Goal: Transaction & Acquisition: Purchase product/service

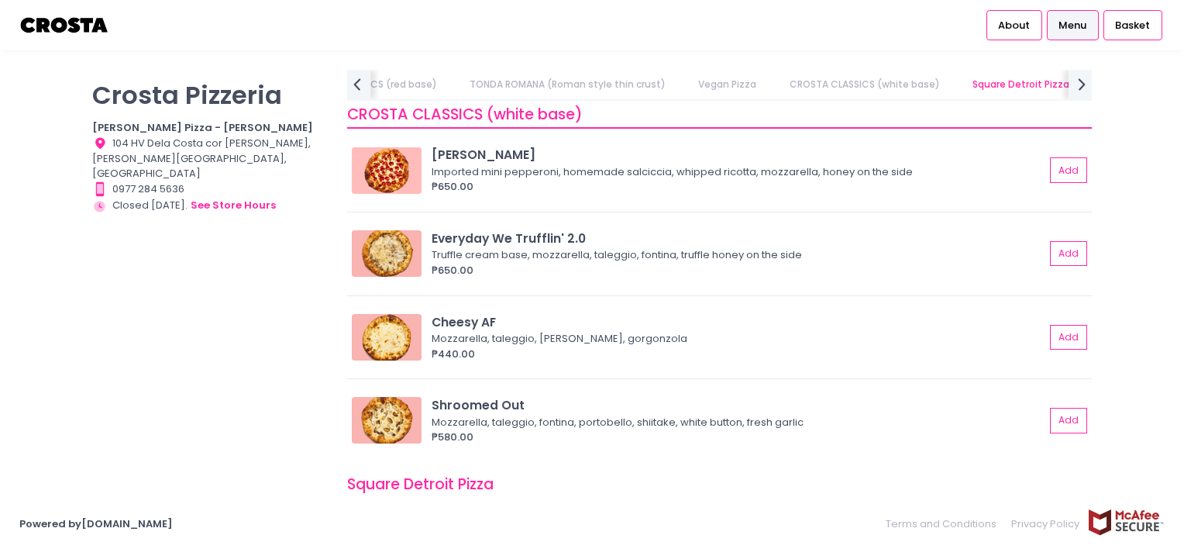
scroll to position [1388, 0]
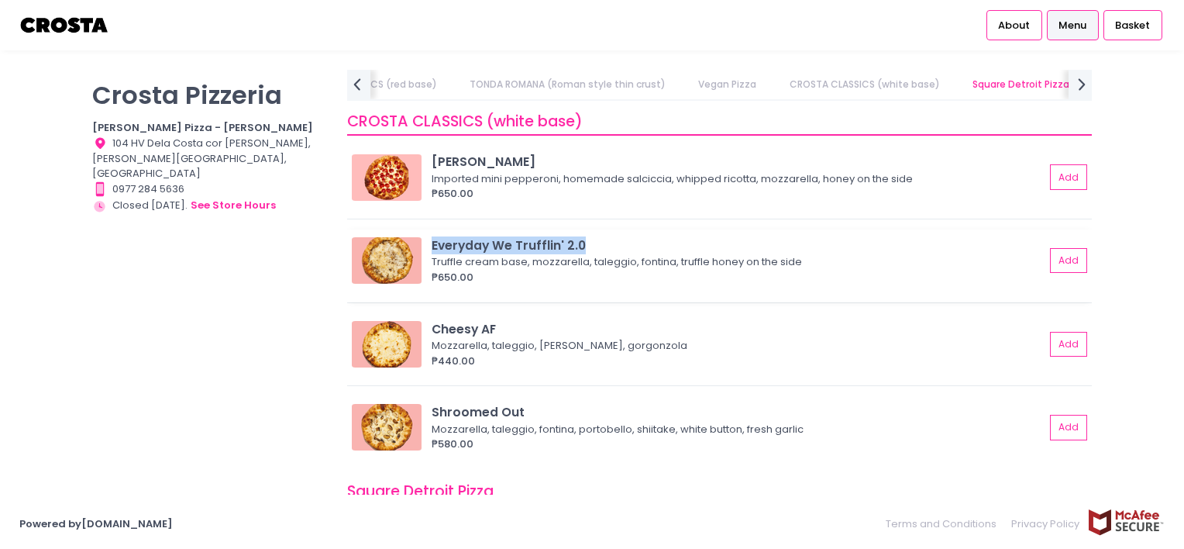
drag, startPoint x: 432, startPoint y: 245, endPoint x: 612, endPoint y: 231, distance: 180.3
click at [612, 231] on div "Everyday We Trufflin' 2.0 Truffle cream base, mozzarella, taleggio, fontina, tr…" at bounding box center [719, 265] width 745 height 73
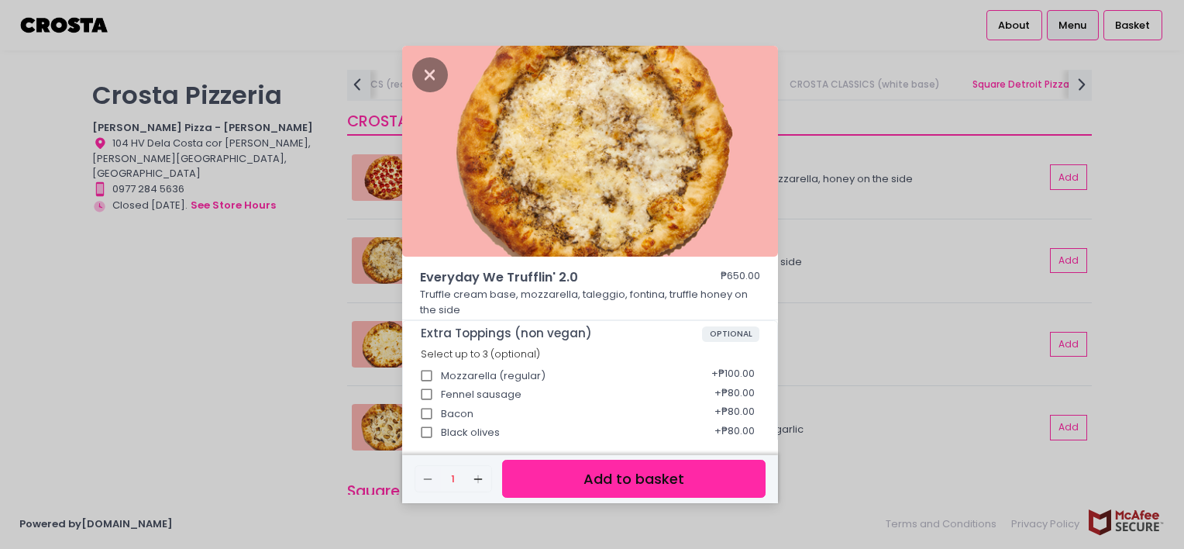
copy div "Everyday We Trufflin' 2.0"
click at [426, 70] on icon "Close" at bounding box center [430, 74] width 36 height 35
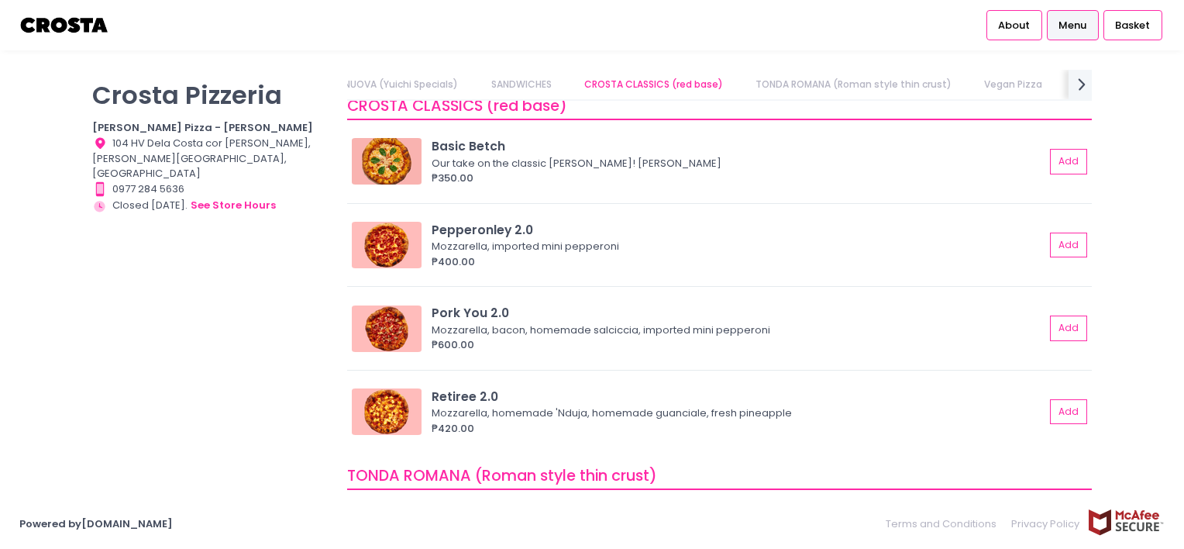
scroll to position [466, 0]
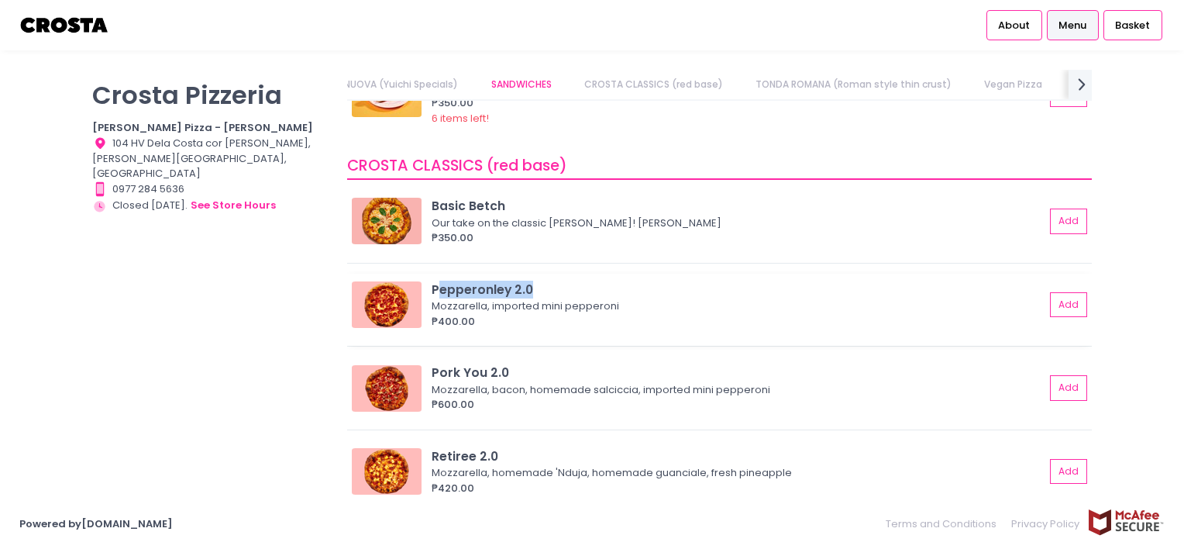
drag, startPoint x: 436, startPoint y: 282, endPoint x: 555, endPoint y: 274, distance: 118.9
click at [555, 274] on div "Pepperonley 2.0 Mozzarella, imported mini pepperoni ₱400.00 Add" at bounding box center [719, 310] width 745 height 73
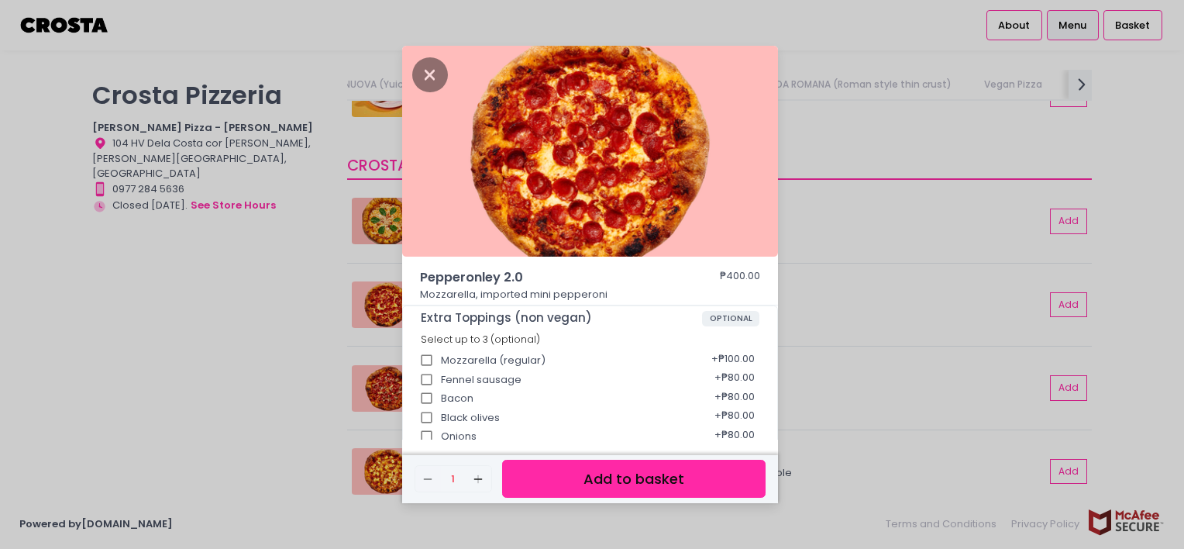
click at [833, 246] on div "Pepperonley 2.0 ₱400.00 Mozzarella, imported mini pepperoni Extra Toppings (non…" at bounding box center [592, 274] width 1184 height 549
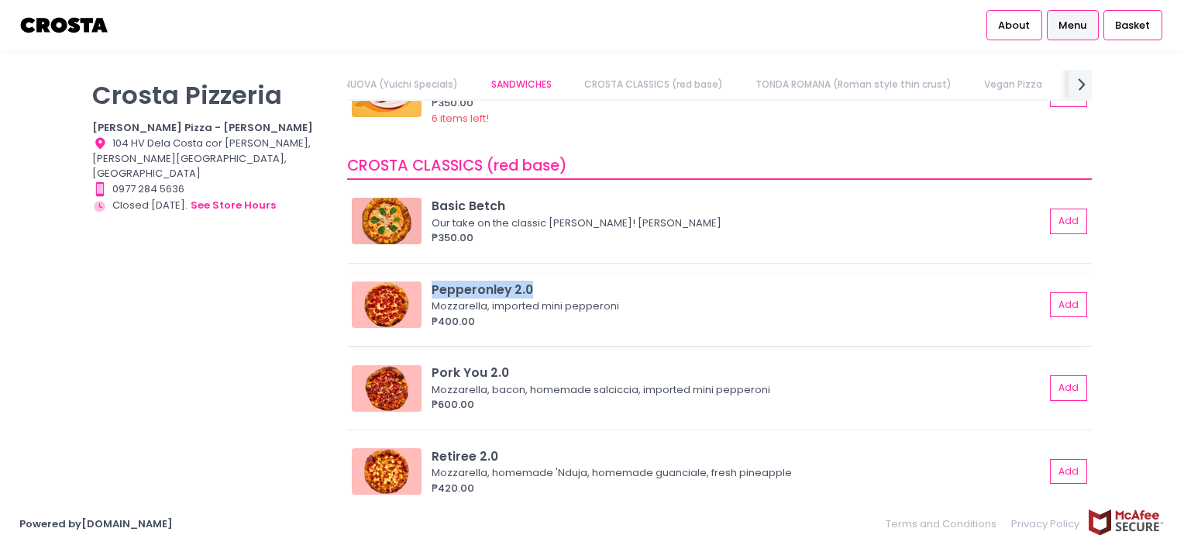
drag, startPoint x: 432, startPoint y: 284, endPoint x: 536, endPoint y: 277, distance: 104.9
click at [536, 277] on div "Pepperonley 2.0 Mozzarella, imported mini pepperoni ₱400.00 Add" at bounding box center [719, 310] width 745 height 73
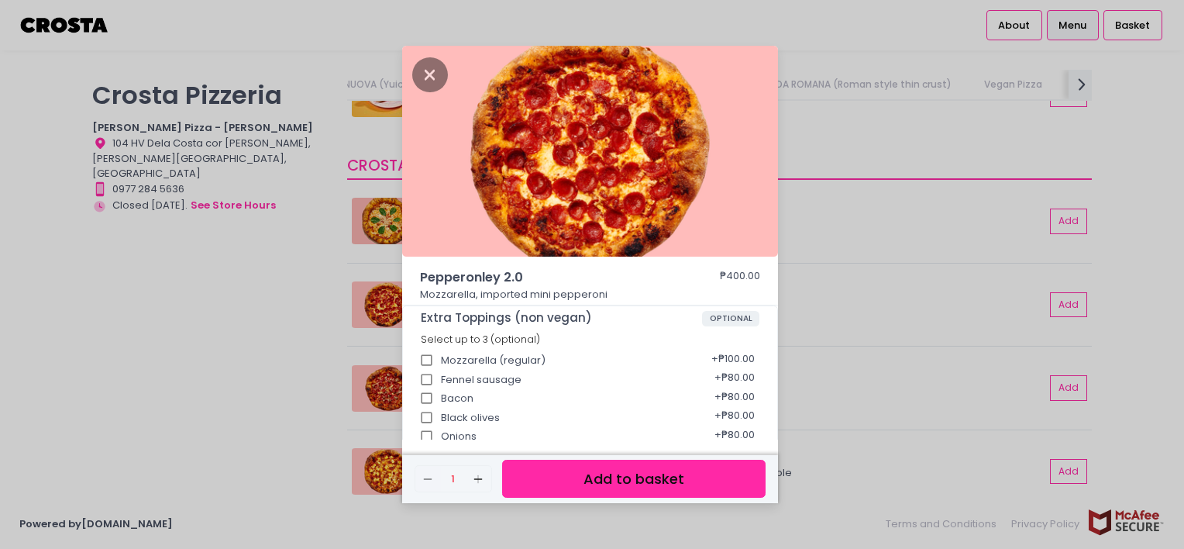
copy div "Pepperonley 2.0"
click at [422, 68] on icon "Close" at bounding box center [430, 74] width 36 height 35
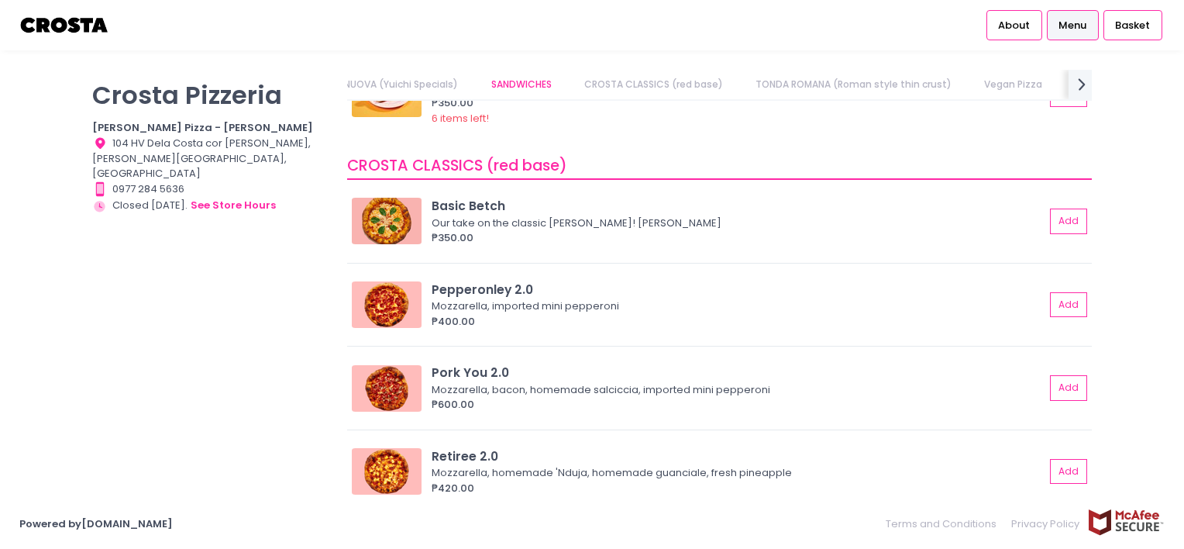
click at [1051, 111] on div "HOAGIE ROLL Homemade fennel sausage, mozza, marinara sauce, parm, basil on our …" at bounding box center [719, 94] width 735 height 64
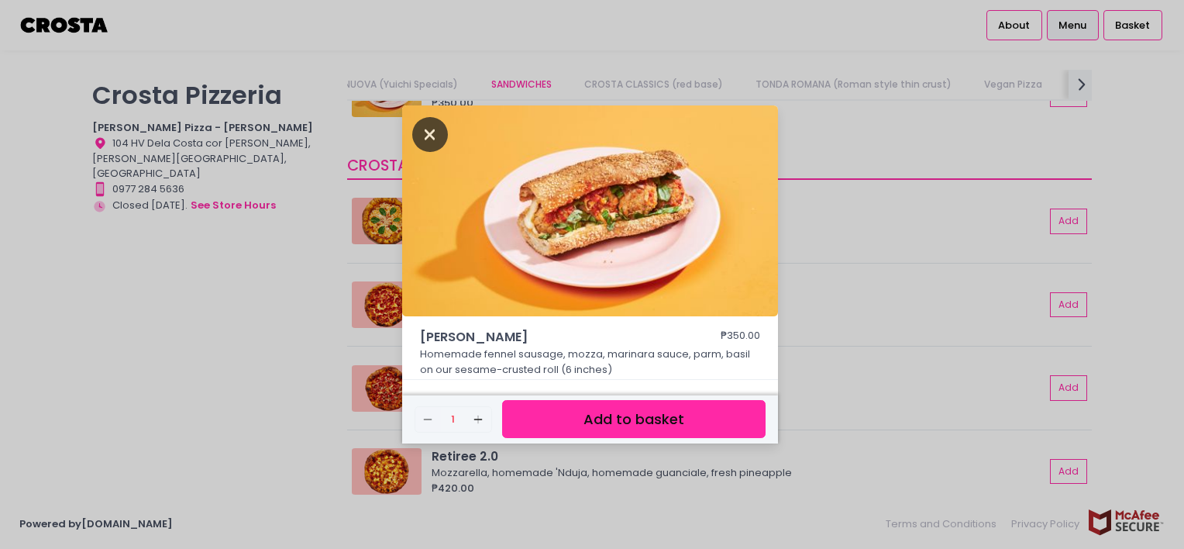
click at [441, 138] on icon "Close" at bounding box center [430, 134] width 36 height 35
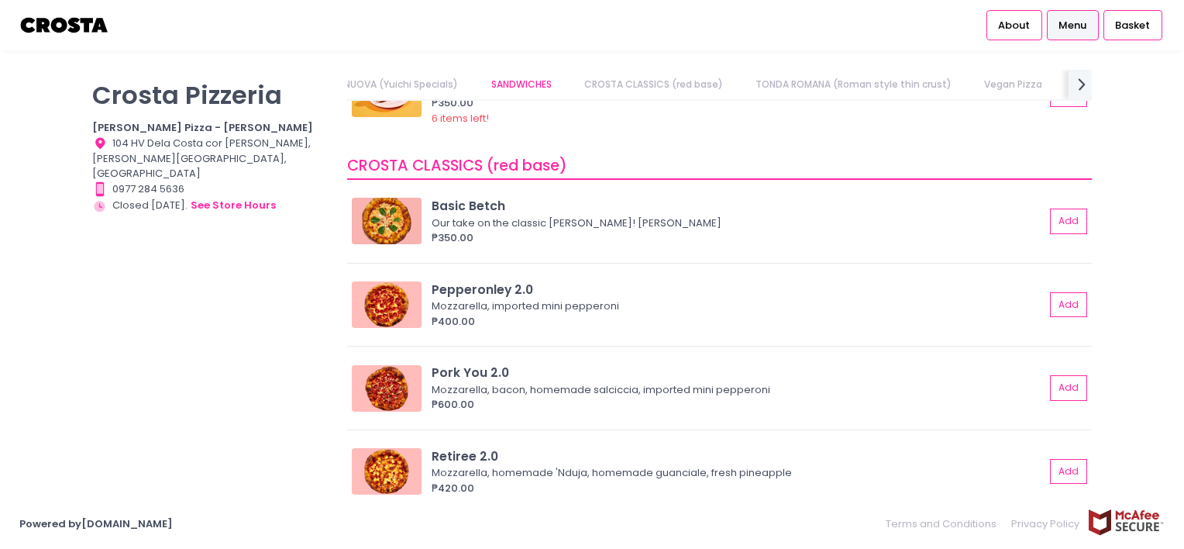
click at [1079, 173] on div "CROSTA CLASSICS (red base)" at bounding box center [719, 166] width 745 height 27
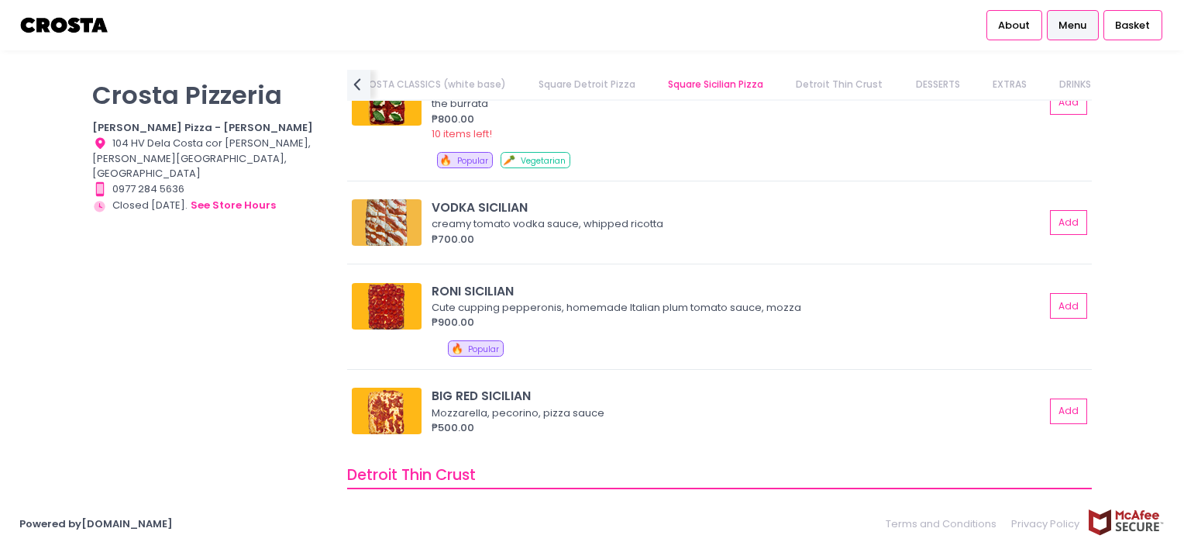
scroll to position [2303, 0]
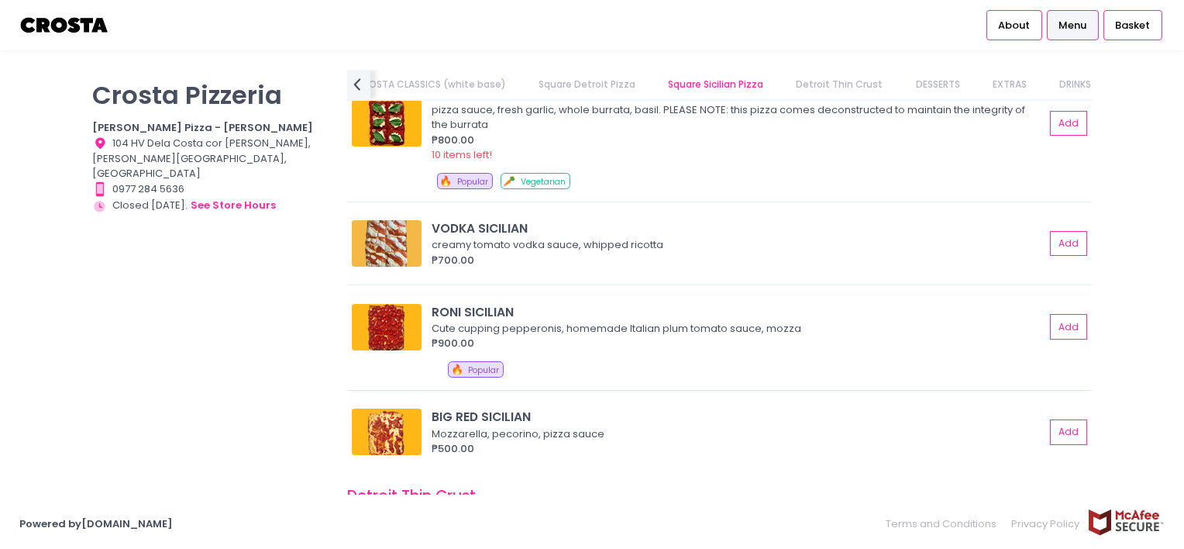
click at [463, 309] on div "RONI SICILIAN" at bounding box center [738, 312] width 613 height 18
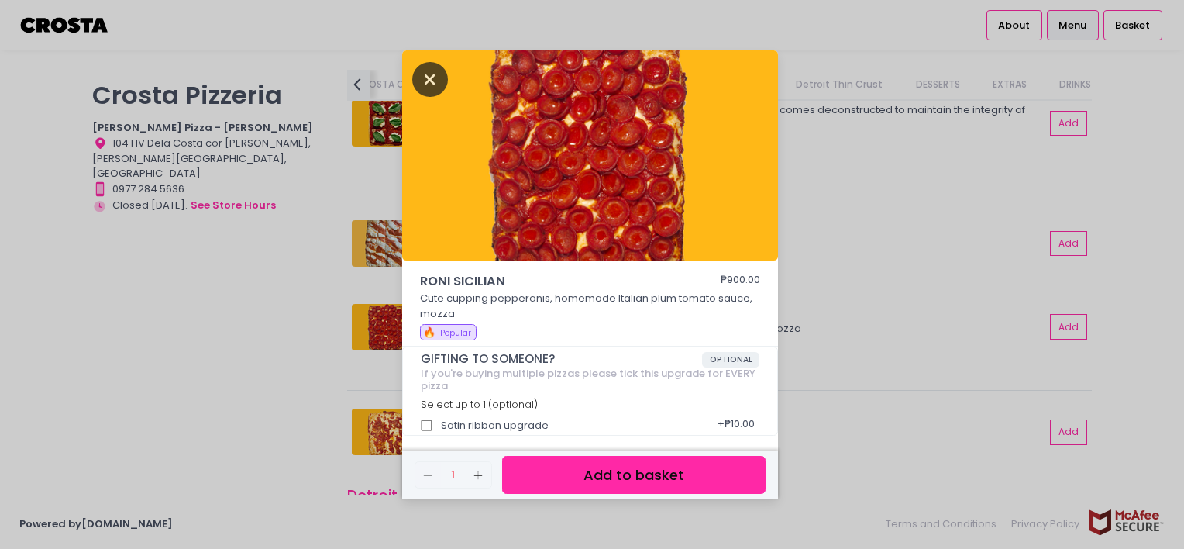
click at [432, 86] on icon "Close" at bounding box center [430, 79] width 36 height 35
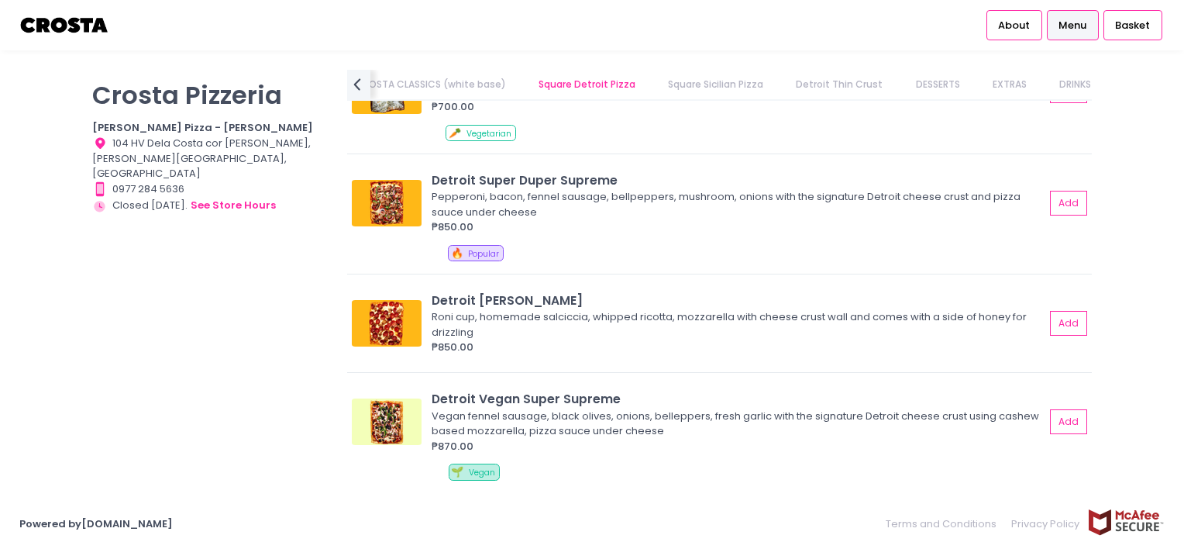
scroll to position [1780, 0]
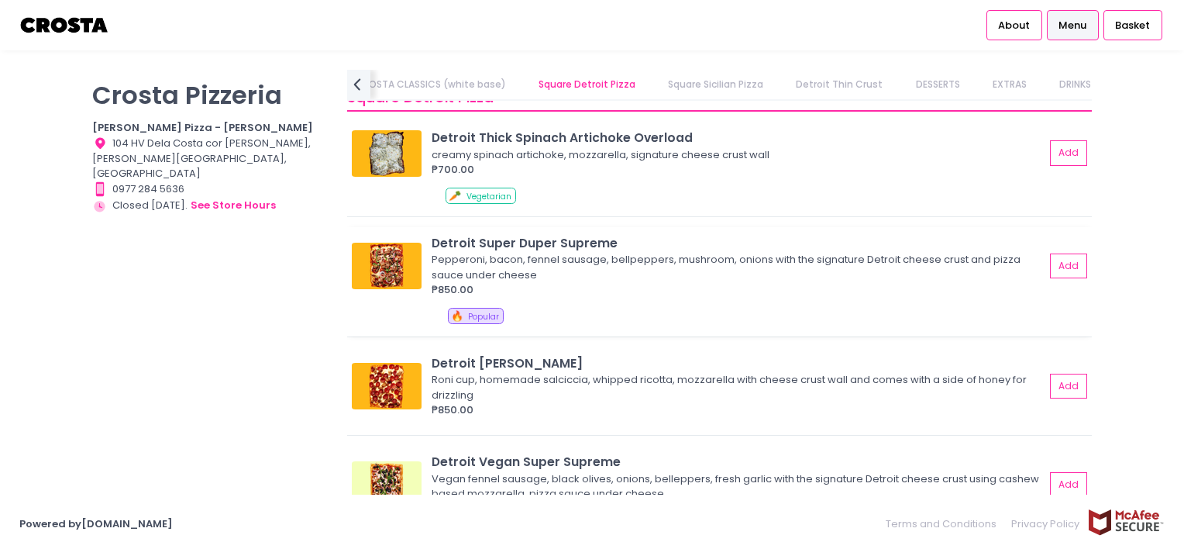
click at [451, 242] on div "Detroit Super Duper Supreme" at bounding box center [738, 243] width 613 height 18
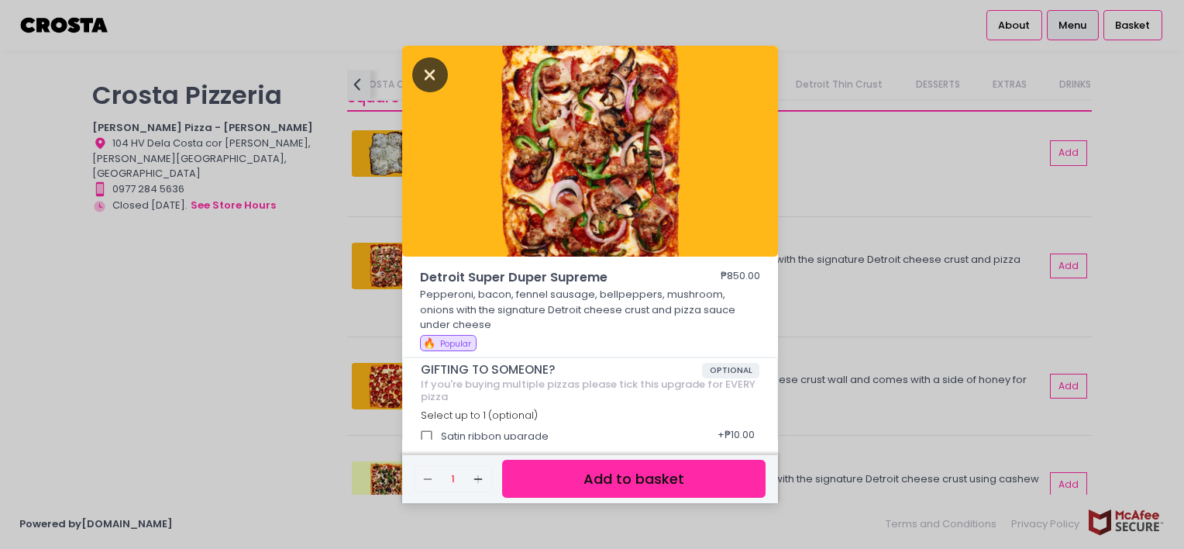
click at [425, 70] on icon "Close" at bounding box center [430, 74] width 36 height 35
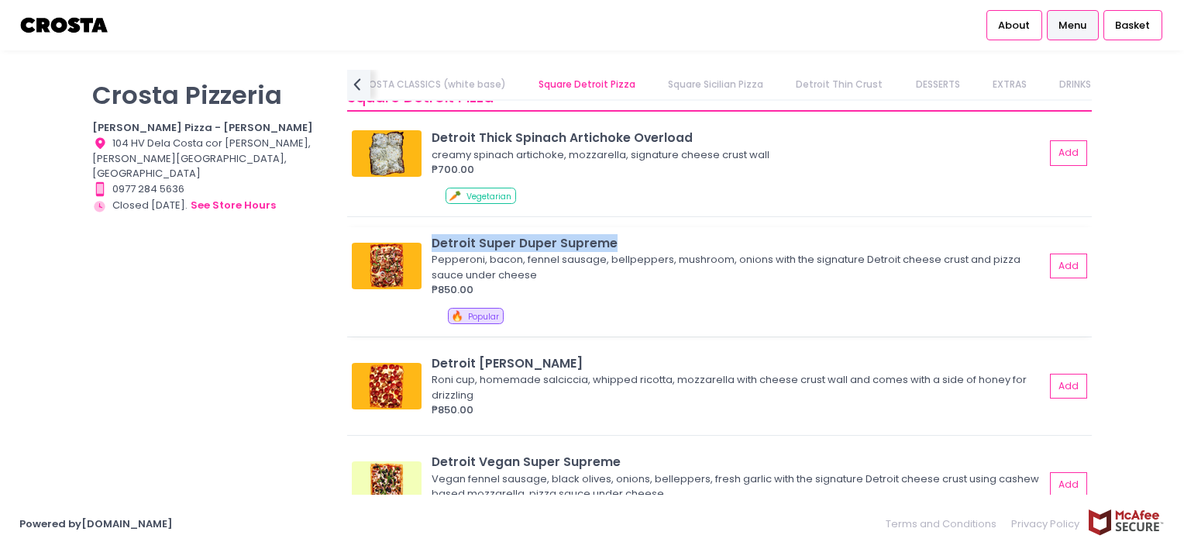
drag, startPoint x: 433, startPoint y: 239, endPoint x: 631, endPoint y: 241, distance: 197.6
click at [631, 241] on div "Detroit Super Duper Supreme" at bounding box center [738, 243] width 613 height 18
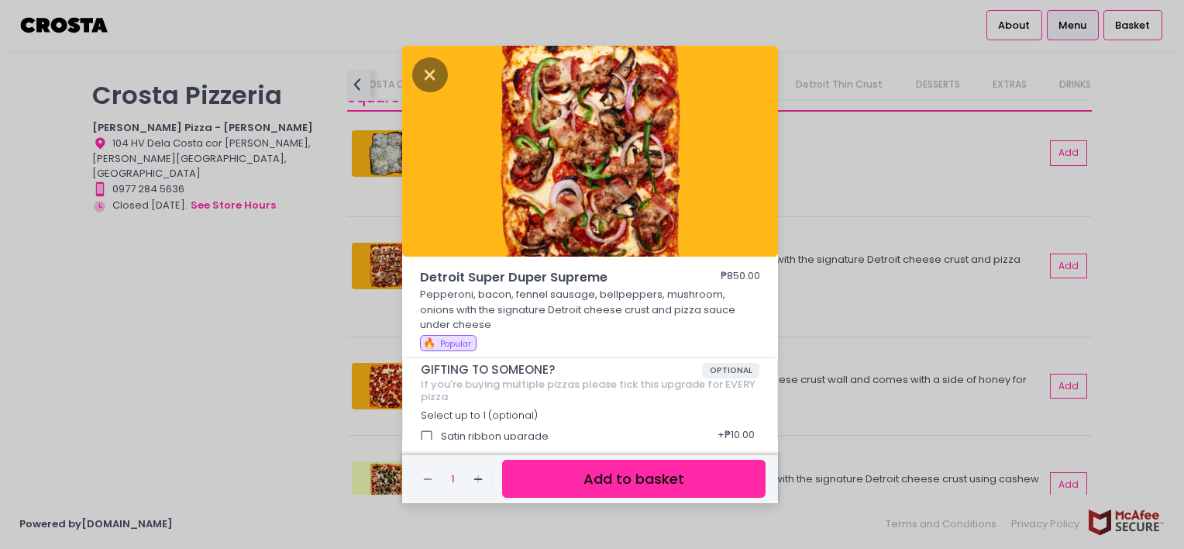
copy div "Detroit Super Duper Supreme"
click at [437, 72] on icon "Close" at bounding box center [430, 74] width 36 height 35
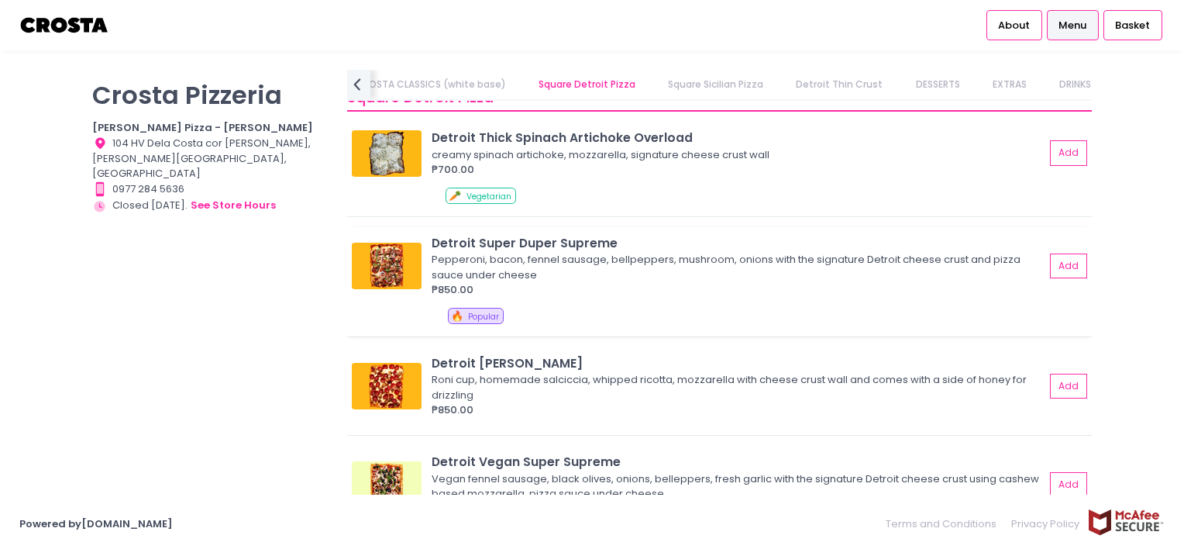
click at [706, 305] on div "Detroit Super Duper Supreme Pepperoni, bacon, fennel sausage, bellpeppers, mush…" at bounding box center [719, 281] width 745 height 109
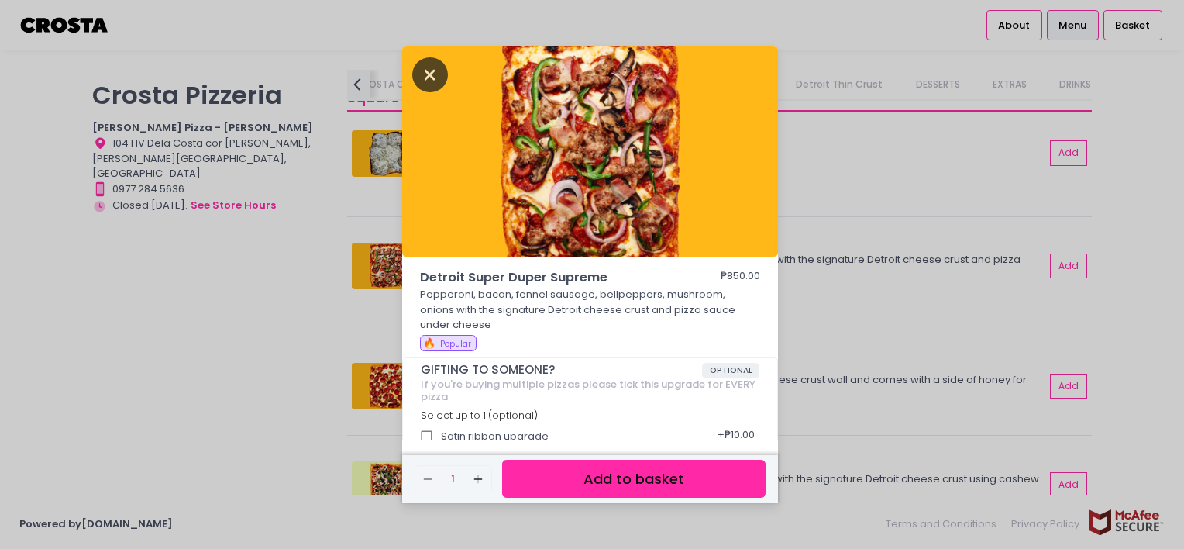
click at [432, 71] on icon "Close" at bounding box center [430, 74] width 36 height 35
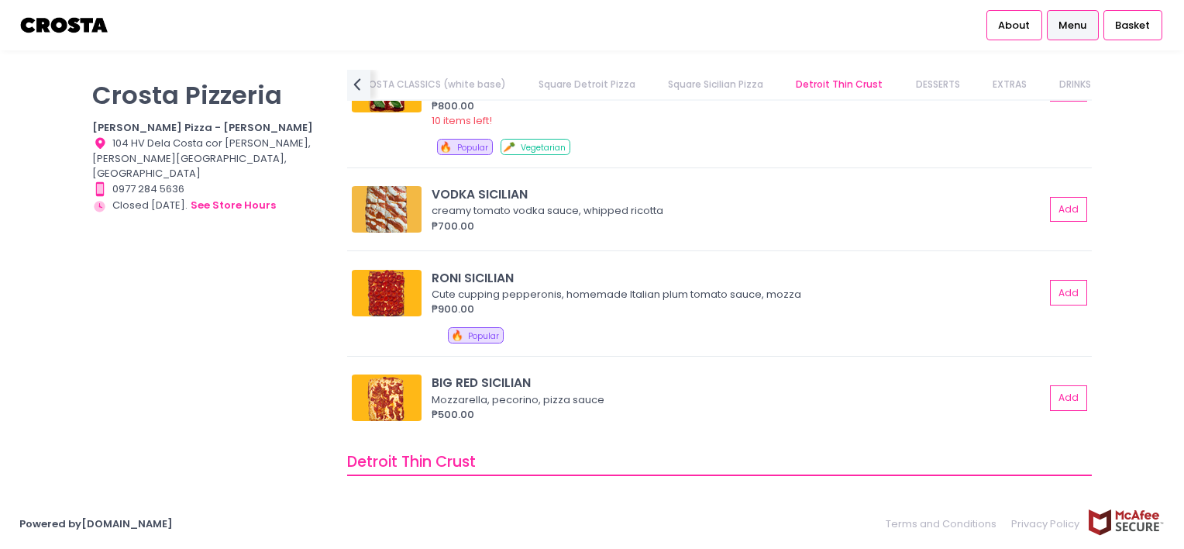
scroll to position [2331, 0]
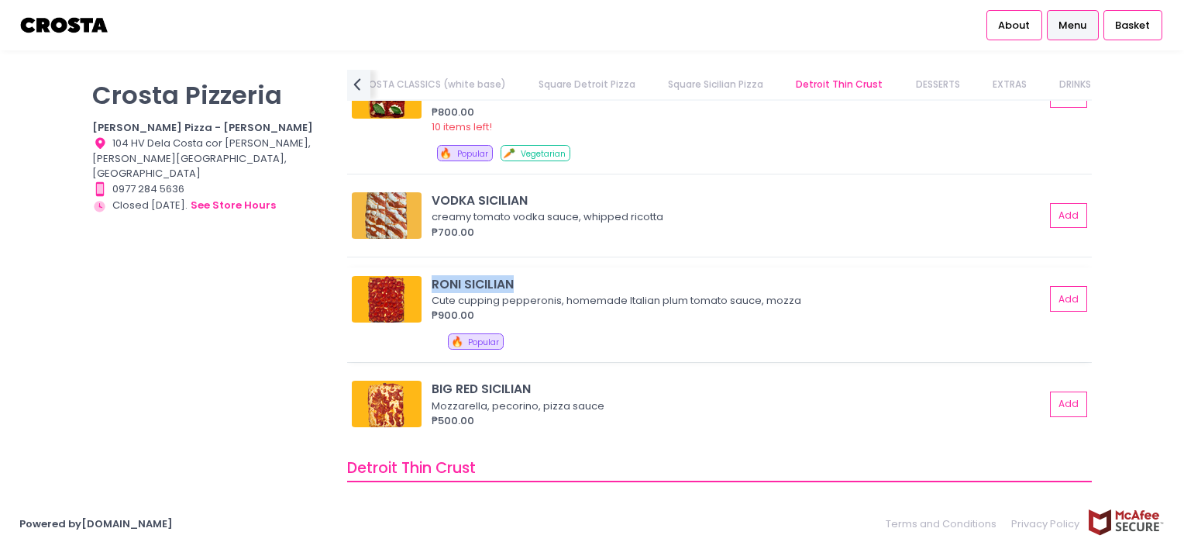
drag, startPoint x: 434, startPoint y: 275, endPoint x: 511, endPoint y: 277, distance: 77.5
click at [511, 277] on div "RONI SICILIAN" at bounding box center [738, 284] width 613 height 18
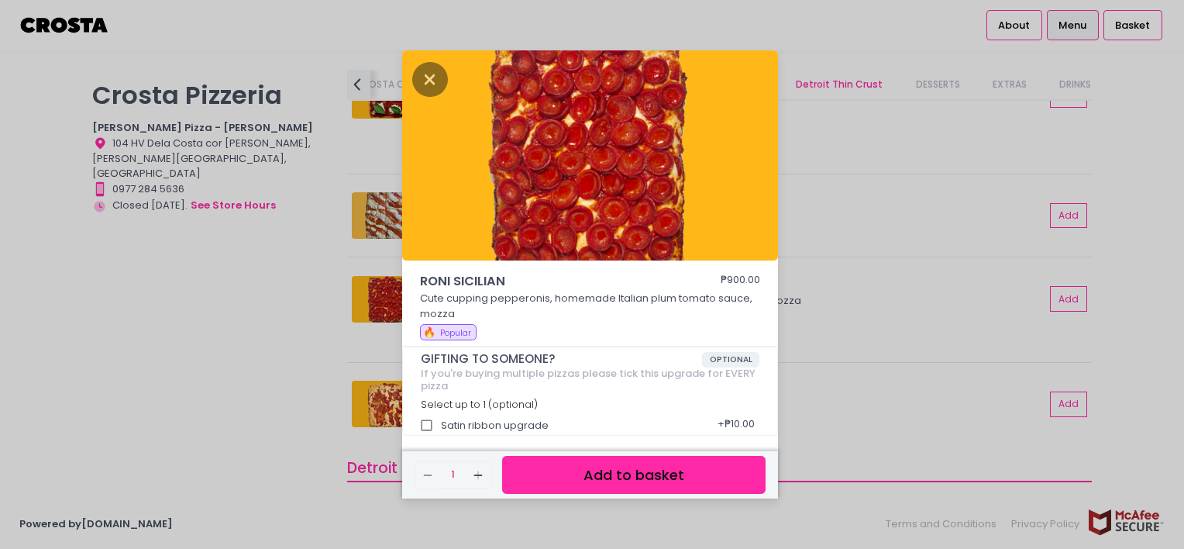
copy div "RONI SICILIAN"
click at [418, 74] on icon "Close" at bounding box center [430, 79] width 36 height 35
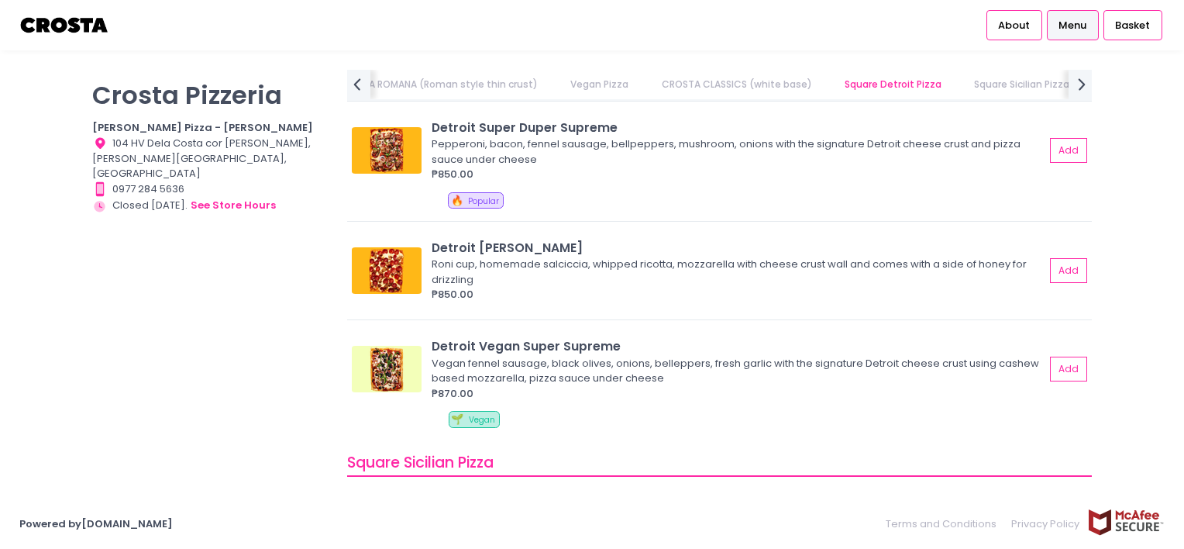
scroll to position [1910, 0]
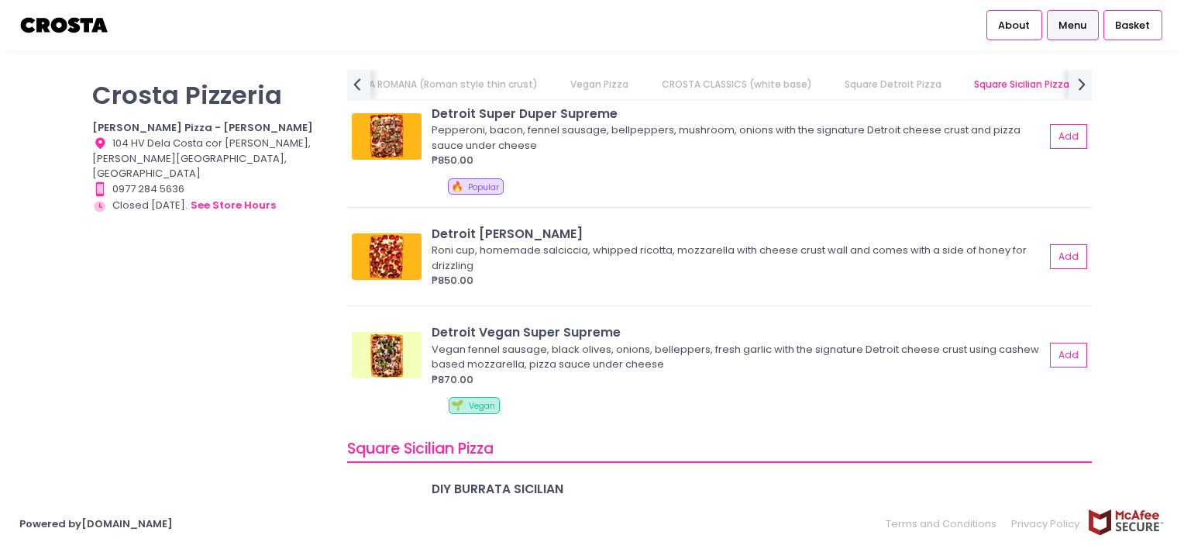
click at [495, 113] on div "Detroit Super Duper Supreme" at bounding box center [738, 114] width 613 height 18
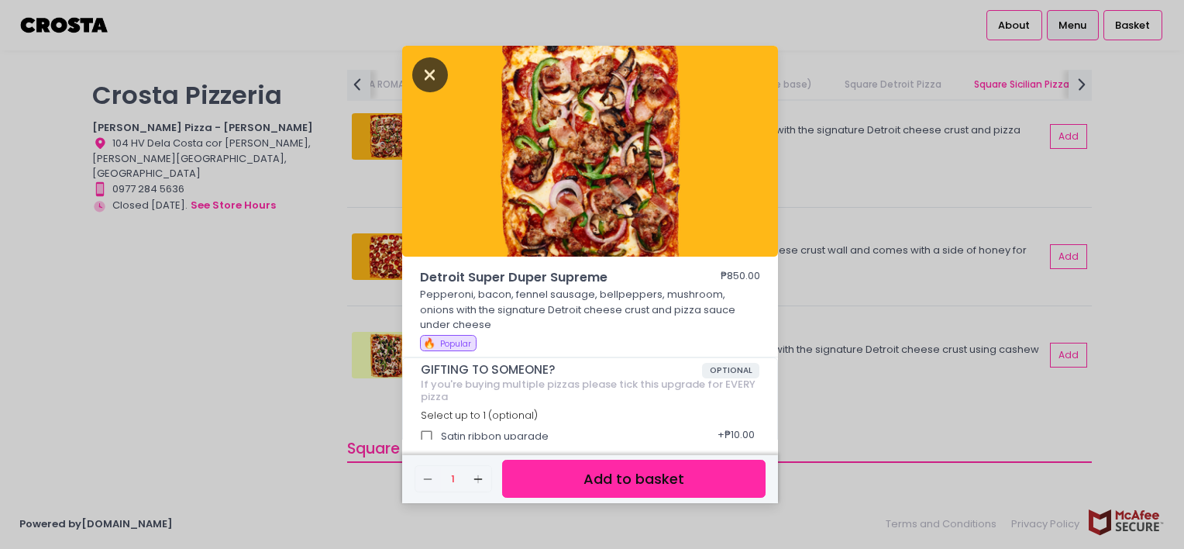
click at [438, 67] on icon "Close" at bounding box center [430, 74] width 36 height 35
